Goal: Transaction & Acquisition: Purchase product/service

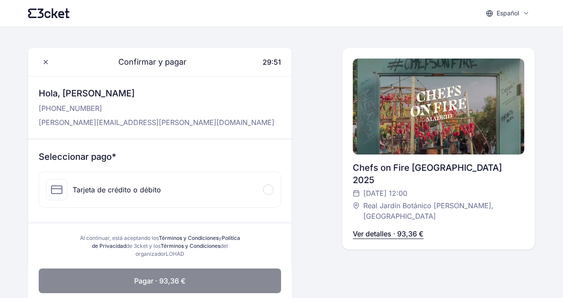
click at [311, 258] on div "Confirmar y pagar 29:51 Hola, [PERSON_NAME] [PHONE_NUMBER] [PERSON_NAME][EMAIL_…" at bounding box center [281, 158] width 507 height 220
click at [269, 192] on div at bounding box center [268, 189] width 11 height 11
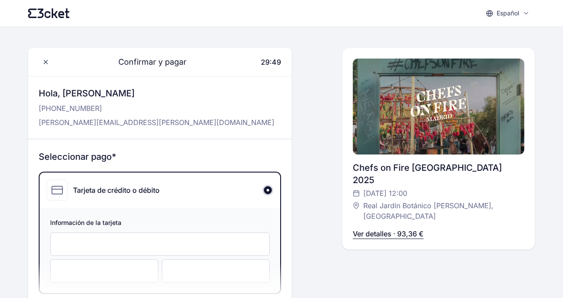
click at [310, 198] on div "Confirmar y pagar 29:49 Hola, [PERSON_NAME] [PHONE_NUMBER] [PERSON_NAME][EMAIL_…" at bounding box center [281, 201] width 507 height 307
click at [306, 220] on div "Confirmar y pagar 29:44 Hola, [PERSON_NAME] [PHONE_NUMBER] [PERSON_NAME][EMAIL_…" at bounding box center [281, 201] width 507 height 307
click at [44, 64] on icon at bounding box center [45, 62] width 7 height 7
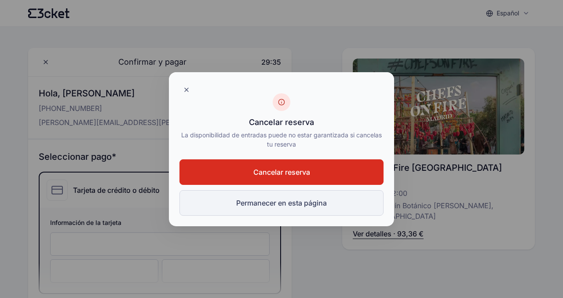
click at [275, 207] on button "Permanecer en esta página" at bounding box center [281, 203] width 204 height 26
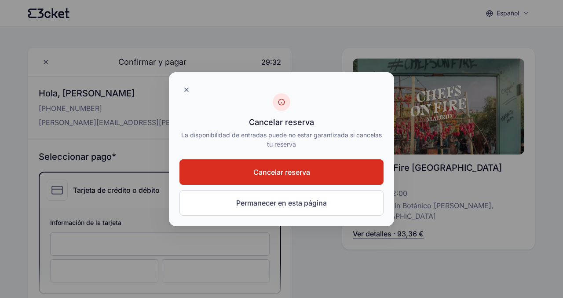
click at [234, 167] on button "Cancelar reserva" at bounding box center [281, 172] width 204 height 26
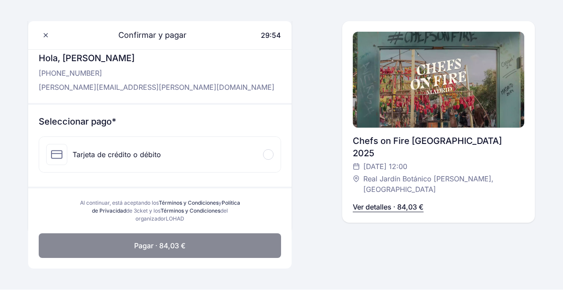
scroll to position [53, 0]
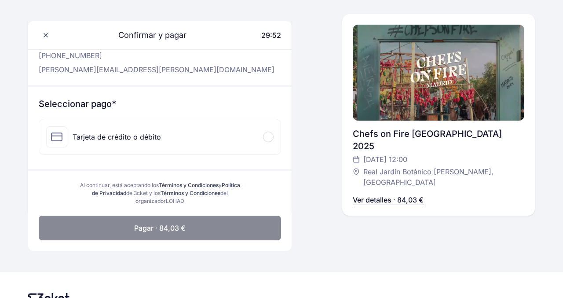
click at [266, 138] on div at bounding box center [268, 137] width 11 height 11
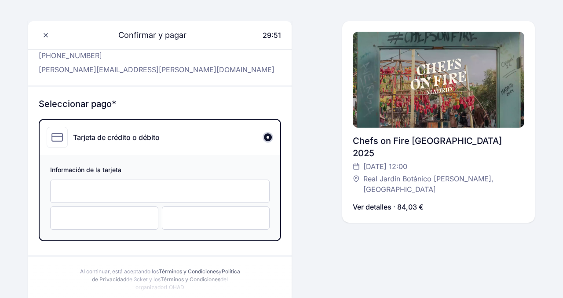
click at [158, 196] on div at bounding box center [160, 190] width 220 height 23
click at [319, 181] on div "Confirmar y pagar 29:39 Hola, Noemí Zorrilla +346 609 313 13 noemi.zorrilla@gma…" at bounding box center [281, 148] width 507 height 307
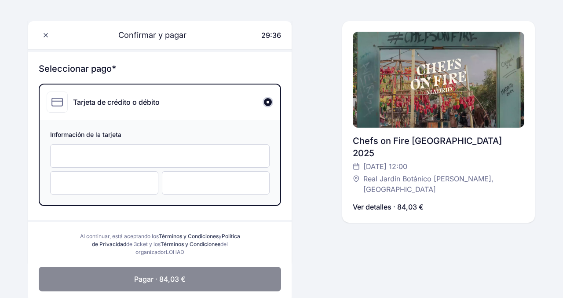
scroll to position [70, 0]
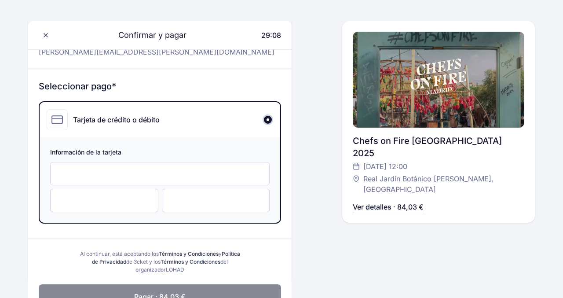
click at [182, 179] on div at bounding box center [160, 173] width 220 height 23
click at [224, 210] on div at bounding box center [216, 200] width 108 height 23
click at [193, 289] on button "Pagar · 84,03 €" at bounding box center [160, 296] width 242 height 25
